Goal: Task Accomplishment & Management: Use online tool/utility

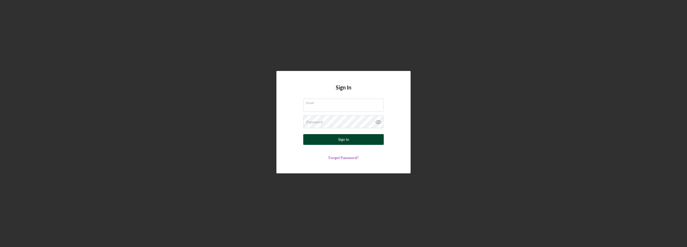
type input "[EMAIL_ADDRESS][DOMAIN_NAME]"
drag, startPoint x: 321, startPoint y: 139, endPoint x: 320, endPoint y: 141, distance: 3.1
click at [321, 138] on button "Sign In" at bounding box center [343, 139] width 81 height 11
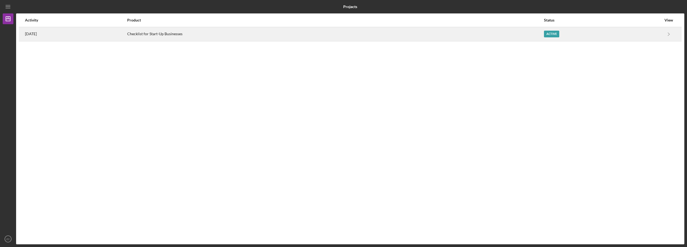
click at [195, 35] on div "Checklist for Start-Up Businesses" at bounding box center [335, 33] width 416 height 13
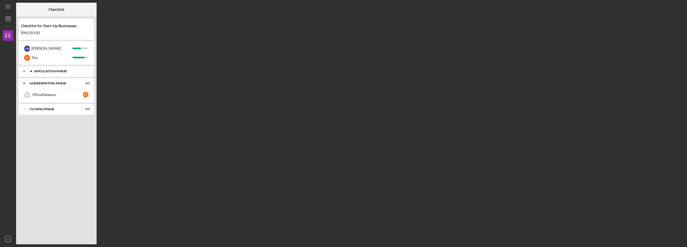
click at [51, 72] on div "Application Phase" at bounding box center [60, 71] width 53 height 3
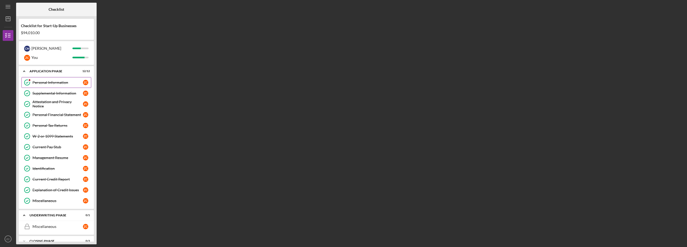
scroll to position [8, 0]
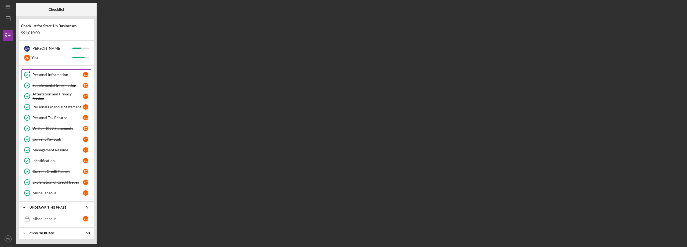
click at [51, 78] on link "Personal Information Personal Information Z C" at bounding box center [56, 74] width 70 height 11
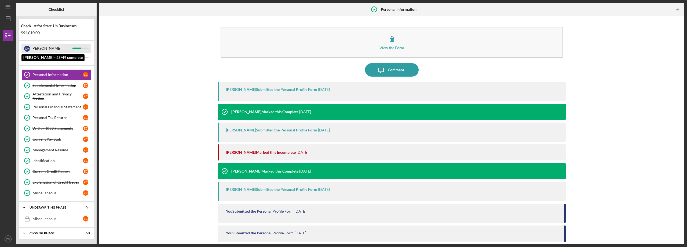
click at [42, 49] on div "[PERSON_NAME]" at bounding box center [51, 48] width 41 height 9
